Goal: Transaction & Acquisition: Purchase product/service

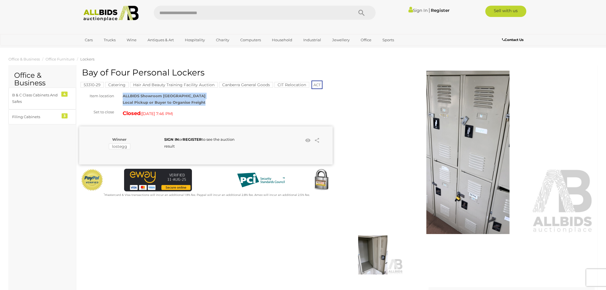
drag, startPoint x: 213, startPoint y: 101, endPoint x: 120, endPoint y: 94, distance: 93.3
click at [119, 94] on div "ALLBIDS Showroom Fyshwick Local Pickup or Buyer to Organise Freight" at bounding box center [227, 99] width 218 height 13
click at [120, 94] on div "ALLBIDS Showroom Fyshwick Local Pickup or Buyer to Organise Freight" at bounding box center [227, 99] width 218 height 13
drag, startPoint x: 120, startPoint y: 94, endPoint x: 203, endPoint y: 102, distance: 83.8
click at [203, 102] on div "ALLBIDS Showroom Fyshwick Local Pickup or Buyer to Organise Freight" at bounding box center [227, 99] width 218 height 13
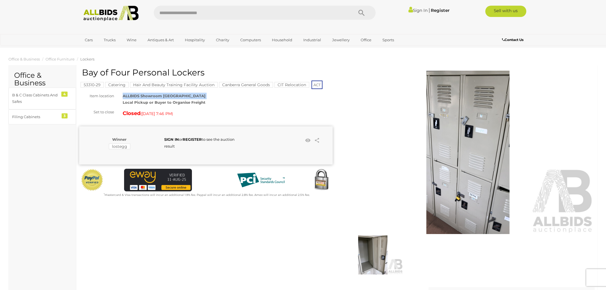
click at [209, 102] on div "ALLBIDS Showroom Fyshwick Local Pickup or Buyer to Organise Freight" at bounding box center [227, 99] width 218 height 13
click at [111, 10] on img at bounding box center [110, 14] width 61 height 16
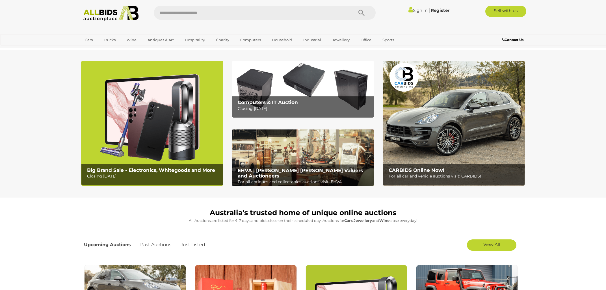
click at [170, 14] on input "text" at bounding box center [251, 13] width 194 height 14
paste input "*******"
type input "*******"
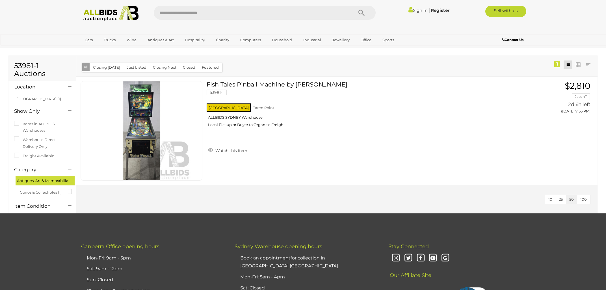
click at [120, 10] on img at bounding box center [110, 14] width 61 height 16
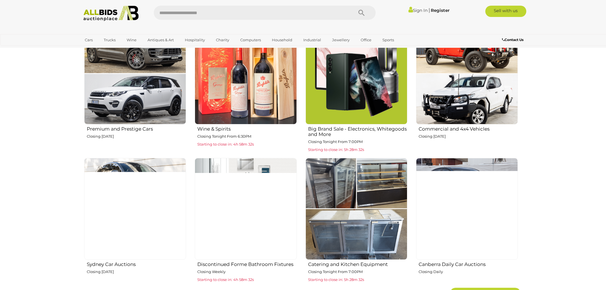
scroll to position [182, 0]
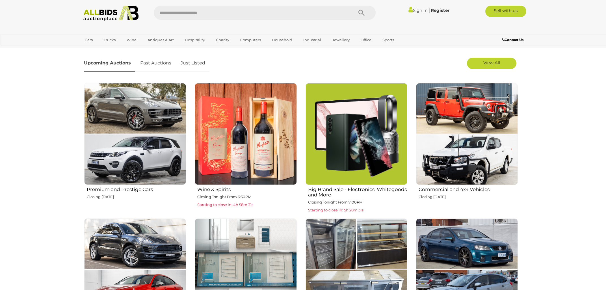
click at [253, 159] on img at bounding box center [246, 134] width 102 height 102
click at [190, 13] on input "text" at bounding box center [251, 13] width 194 height 14
type input "********"
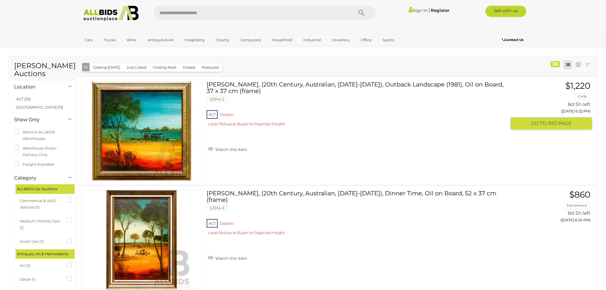
click at [271, 83] on link "Pro Hart, (20th Century, Australian, 1928-2006), Outback Landscape (1981), Oil …" at bounding box center [359, 105] width 296 height 49
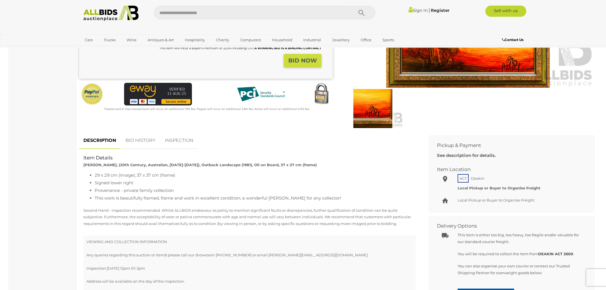
scroll to position [151, 0]
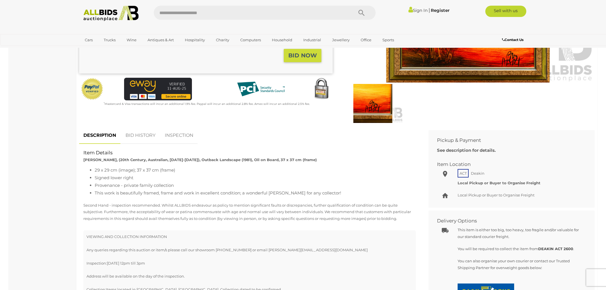
click at [187, 137] on link "INSPECTION" at bounding box center [179, 135] width 37 height 17
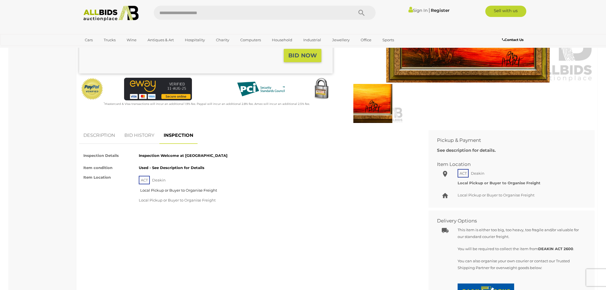
click at [141, 133] on link "BID HISTORY" at bounding box center [139, 135] width 38 height 17
